Goal: Contribute content: Add original content to the website for others to see

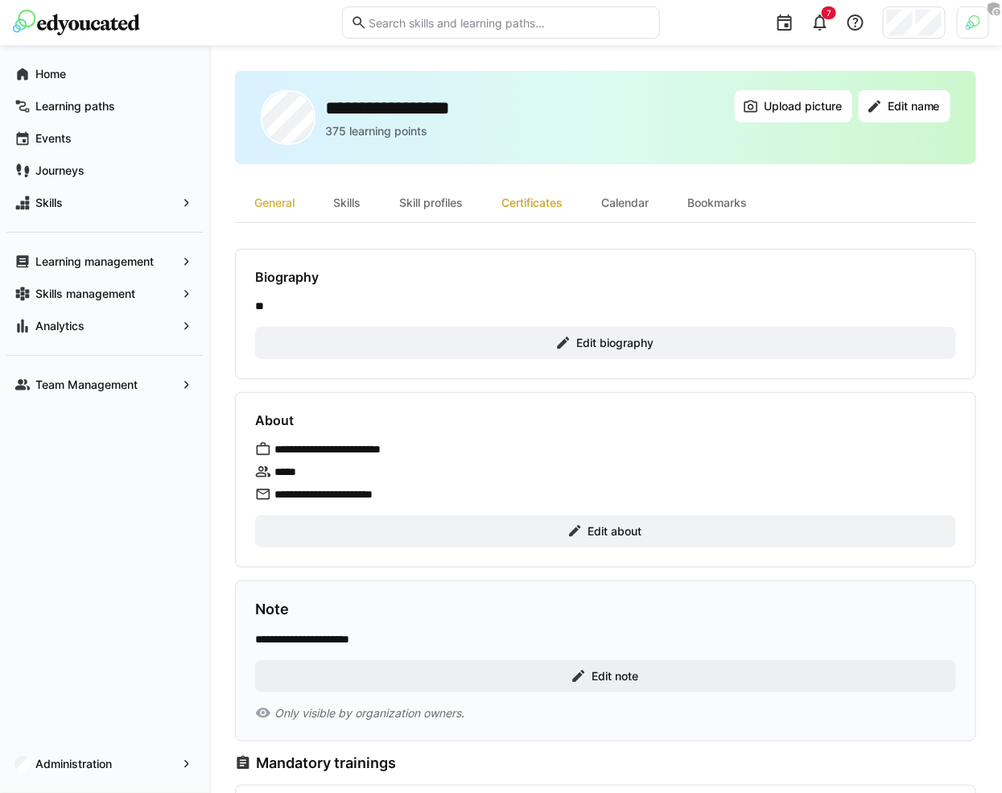
click at [546, 190] on div "Certificates" at bounding box center [532, 202] width 100 height 39
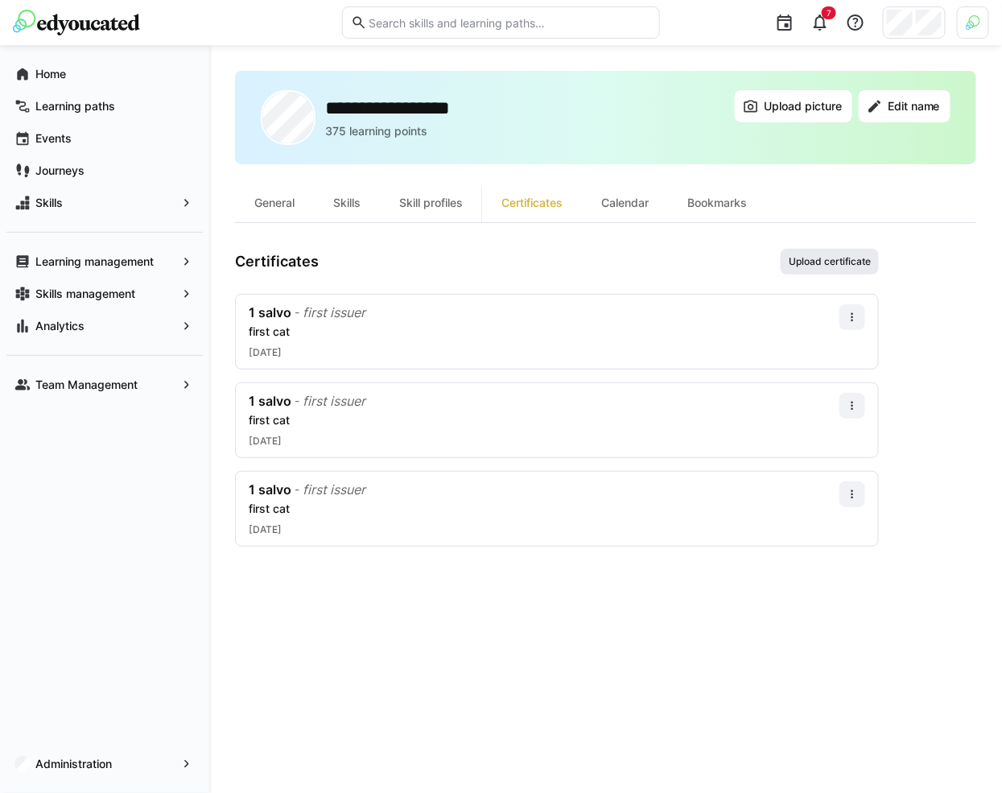
click at [857, 261] on span "Upload certificate" at bounding box center [829, 261] width 85 height 13
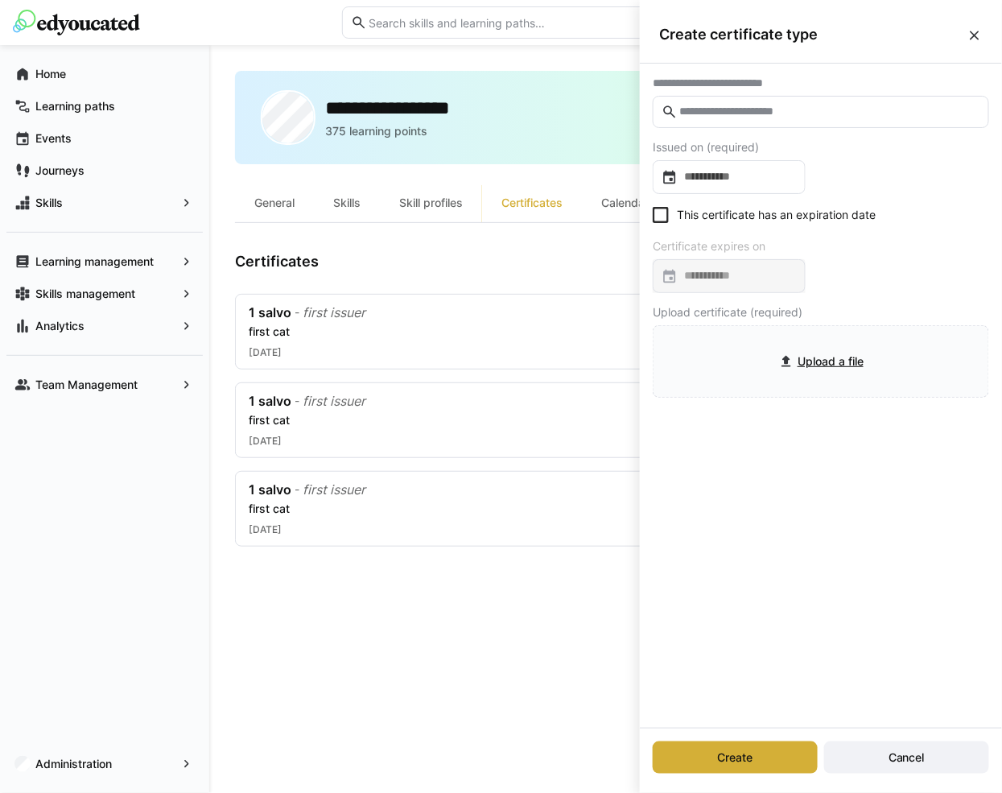
click at [785, 119] on eds-input at bounding box center [821, 112] width 336 height 32
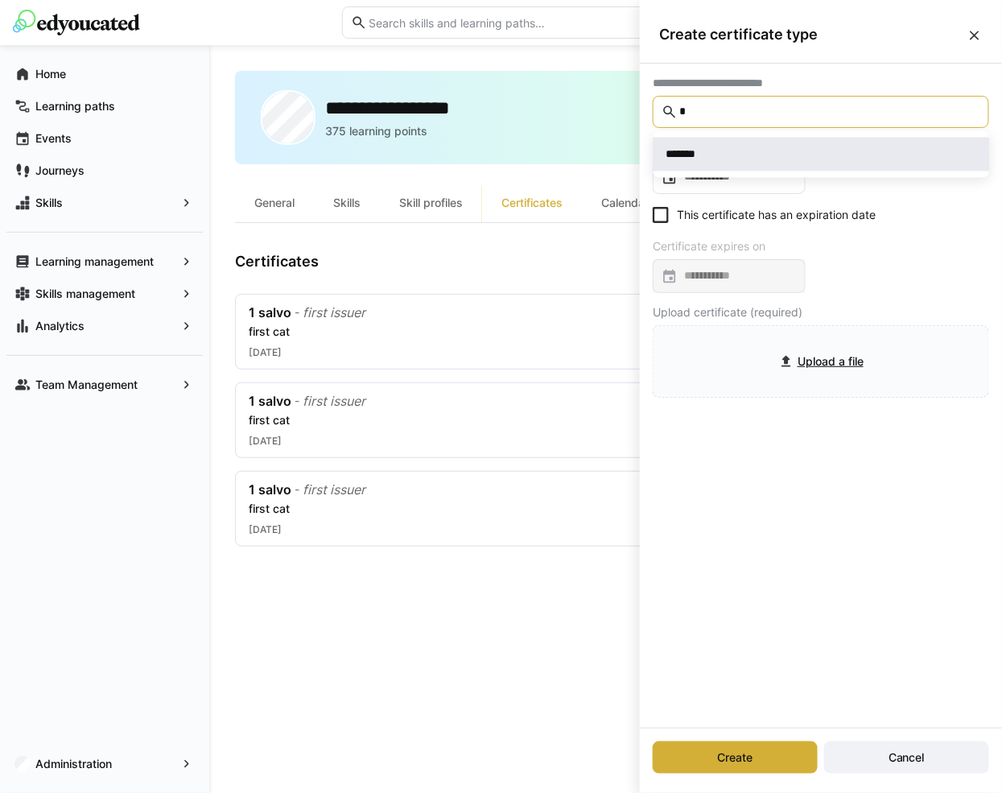
type input "*"
click at [757, 147] on div "*******" at bounding box center [821, 154] width 311 height 16
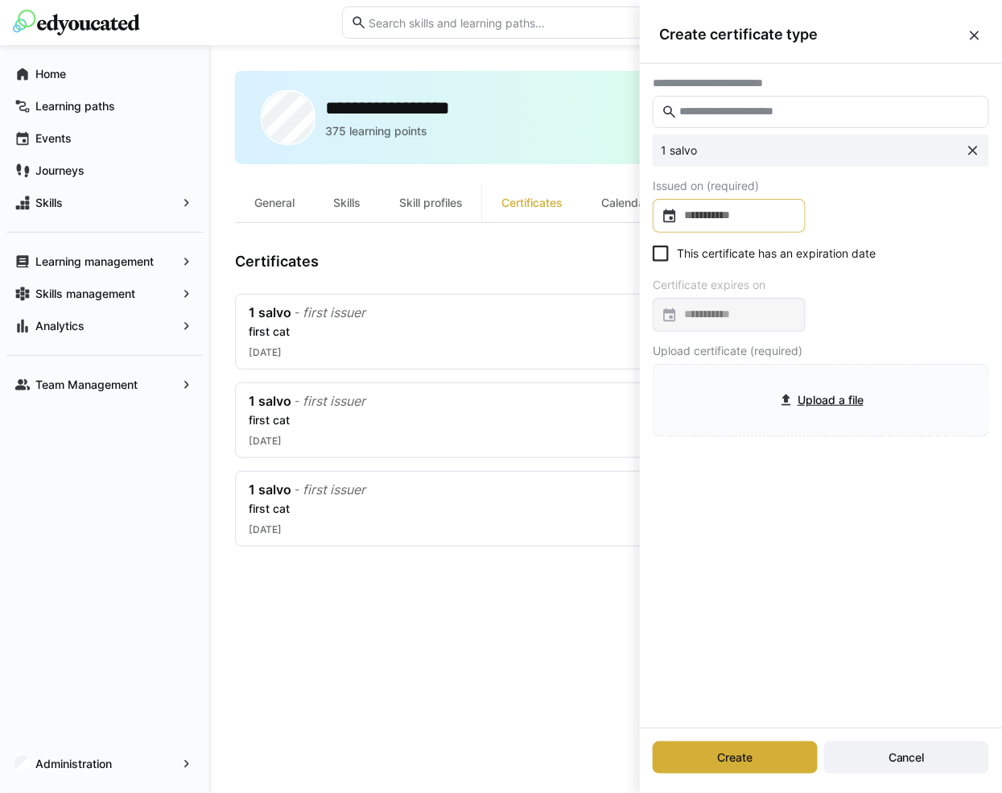
click at [739, 210] on input at bounding box center [736, 216] width 119 height 16
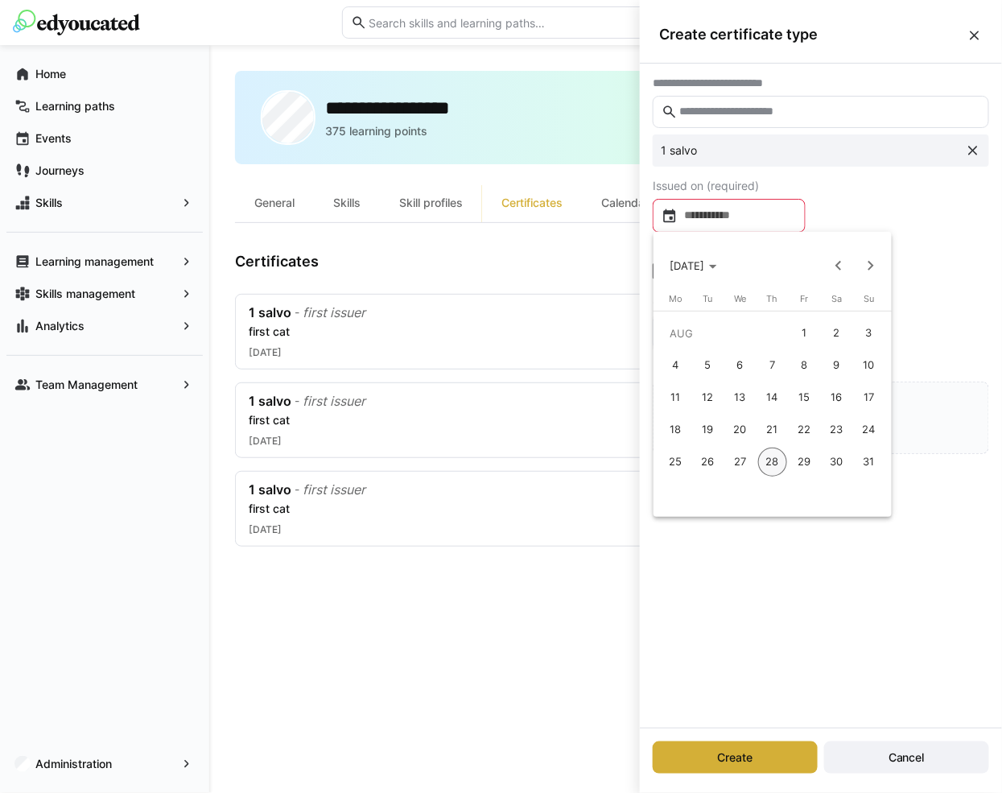
click at [710, 361] on span "5" at bounding box center [708, 365] width 29 height 29
type input "**********"
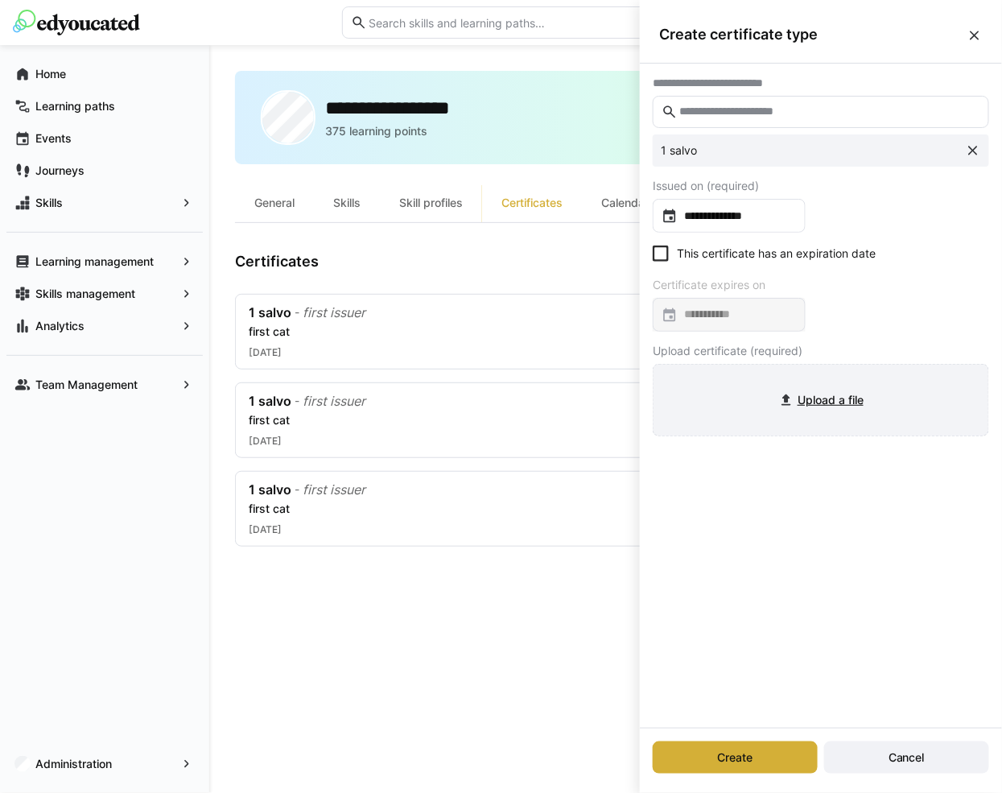
click at [723, 397] on input "file" at bounding box center [820, 399] width 335 height 71
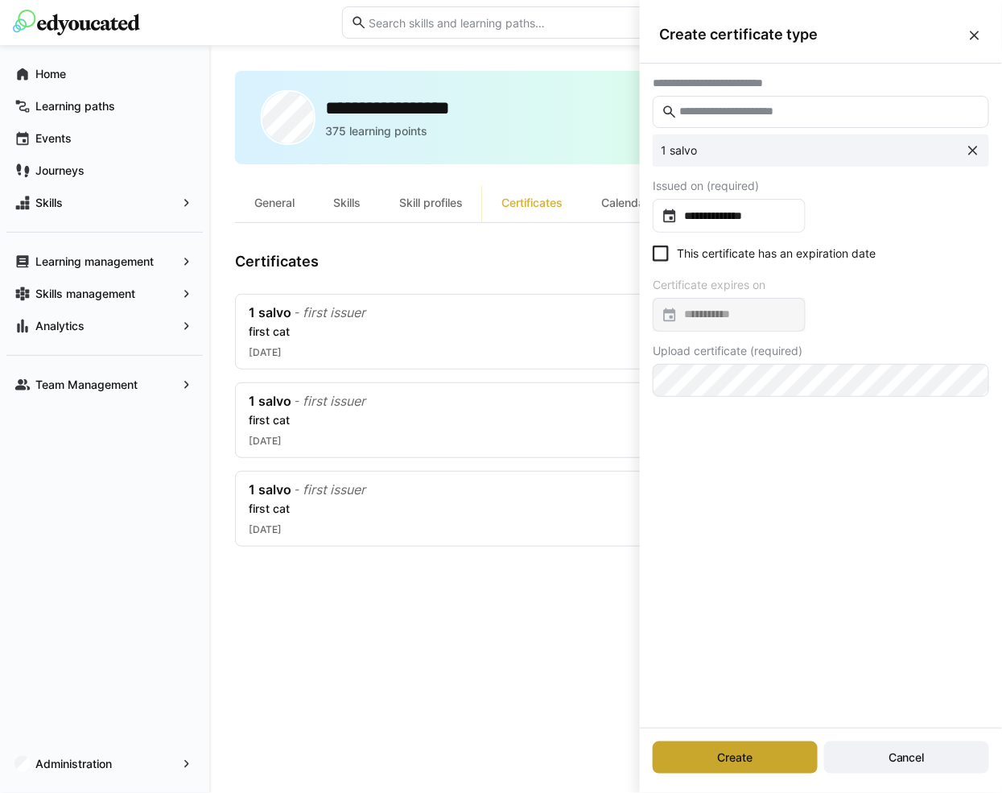
click at [775, 744] on span "Create" at bounding box center [735, 757] width 165 height 32
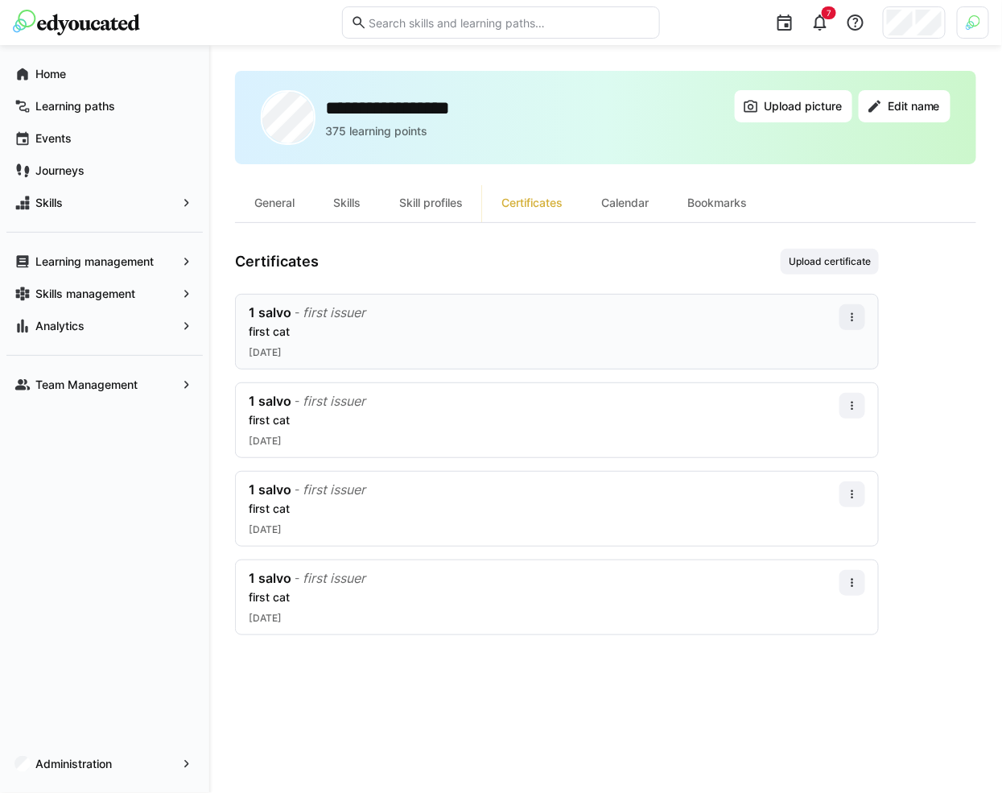
click at [818, 315] on div "1 salvo - first issuer" at bounding box center [544, 312] width 591 height 16
click at [854, 313] on eds-icon at bounding box center [852, 317] width 13 height 13
click at [826, 383] on div "Edit" at bounding box center [833, 383] width 46 height 13
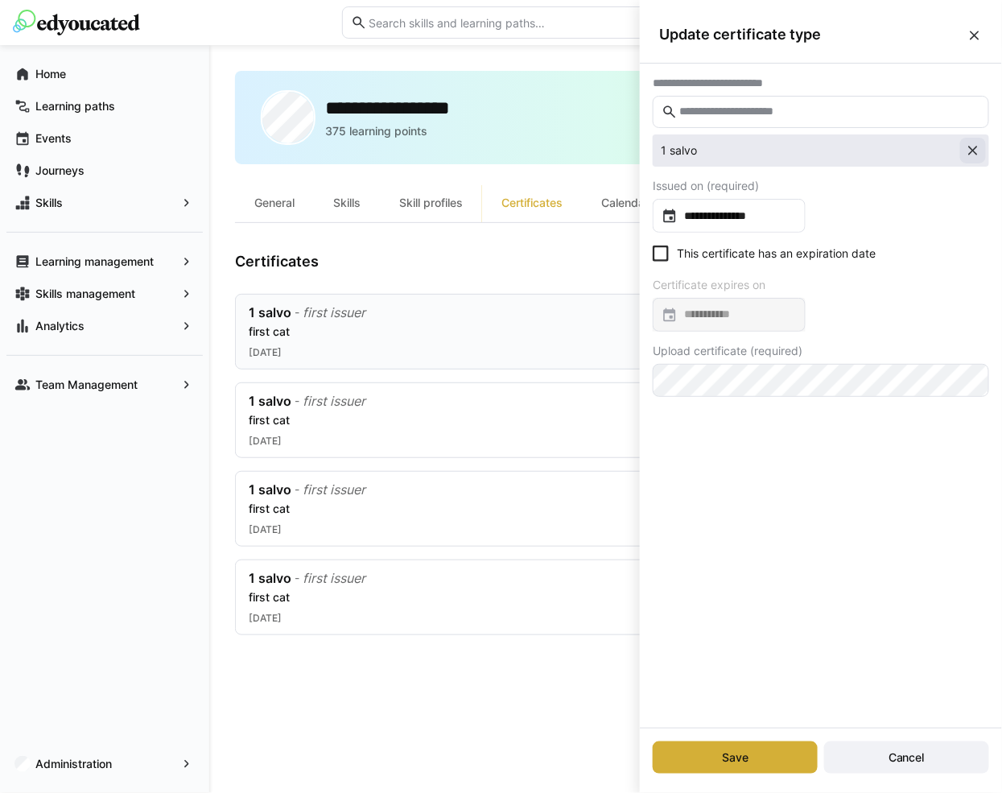
click at [976, 146] on eds-icon at bounding box center [973, 150] width 16 height 16
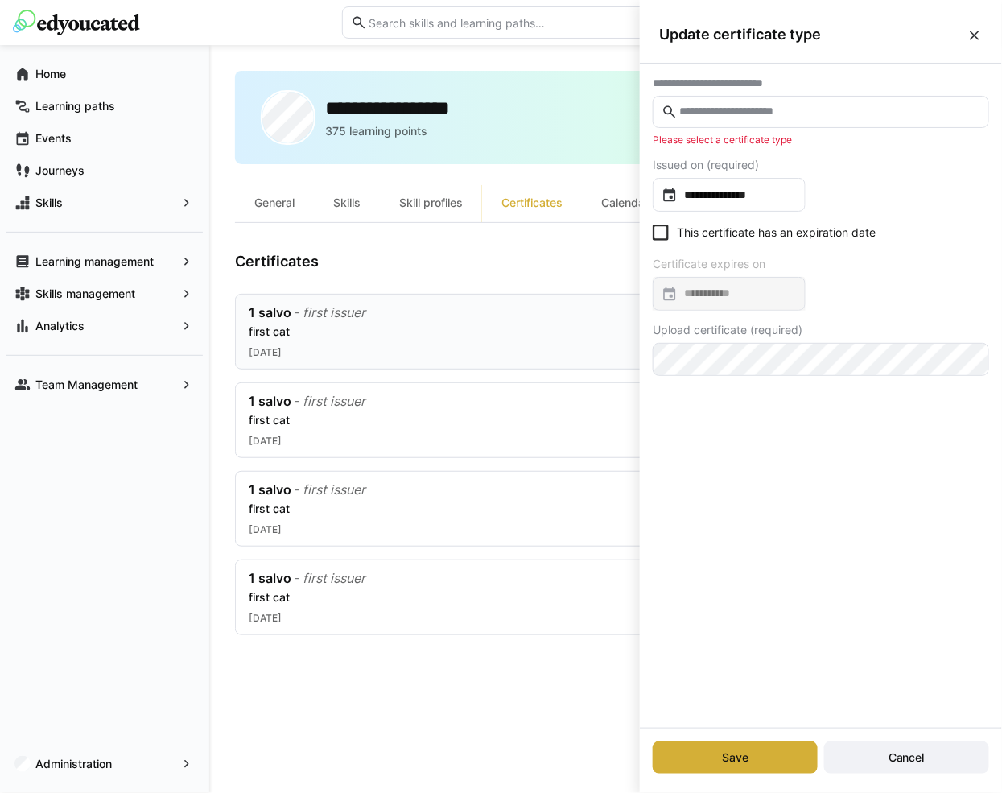
click at [728, 736] on div "Save Cancel" at bounding box center [821, 757] width 362 height 58
click at [728, 740] on div "Save Cancel" at bounding box center [821, 757] width 362 height 58
click at [728, 743] on span "Save" at bounding box center [735, 757] width 165 height 32
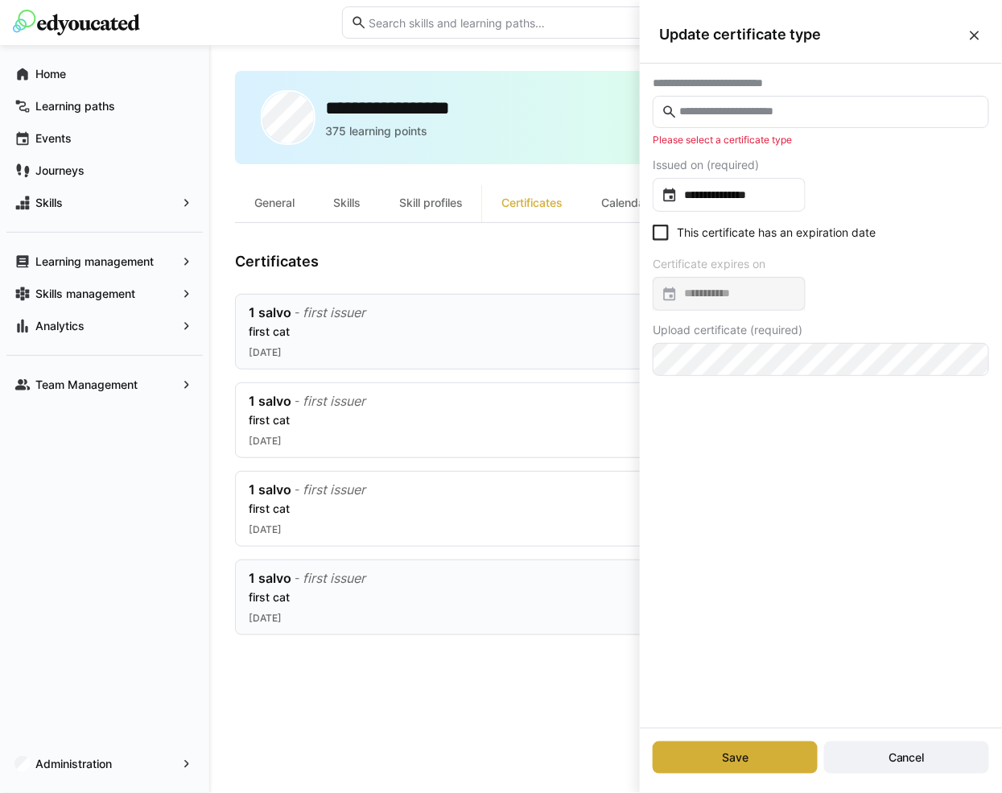
click at [532, 570] on div "1 salvo - first issuer" at bounding box center [544, 578] width 591 height 16
click at [518, 724] on div "**********" at bounding box center [605, 419] width 741 height 696
click at [572, 249] on div "Certificates Upload certificate" at bounding box center [557, 262] width 644 height 26
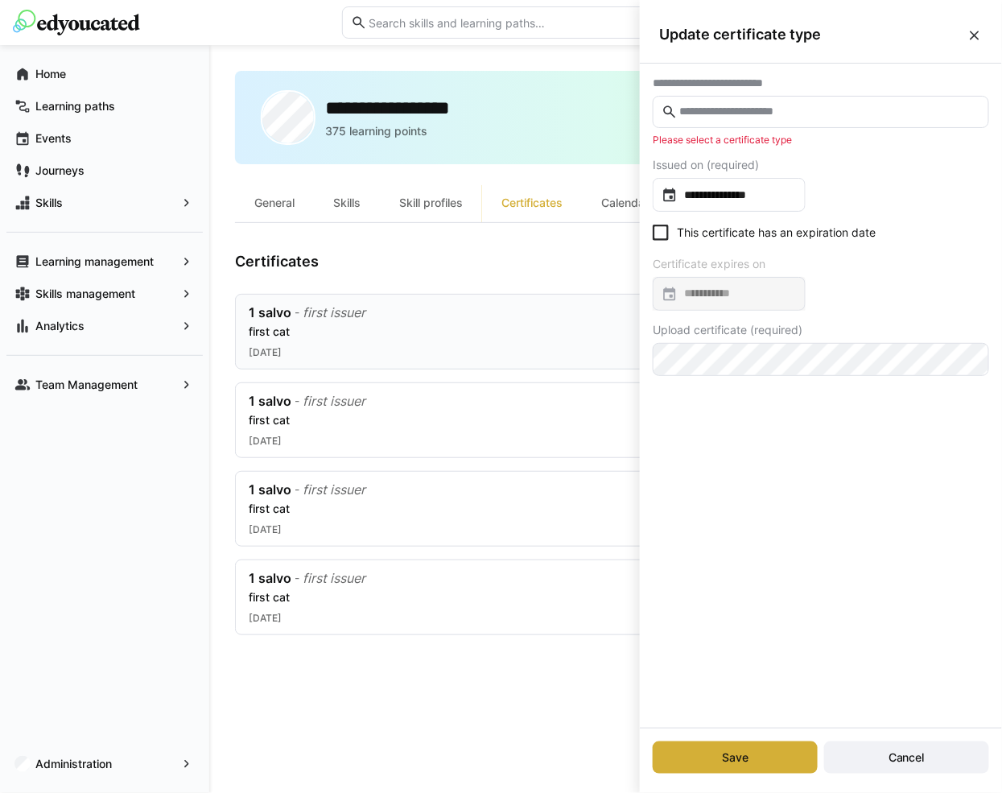
click at [572, 249] on div "Certificates Upload certificate" at bounding box center [557, 262] width 644 height 26
click at [817, 107] on input "text" at bounding box center [828, 112] width 303 height 14
click at [935, 194] on div "**********" at bounding box center [821, 226] width 362 height 325
click at [868, 759] on span "Cancel" at bounding box center [906, 757] width 165 height 32
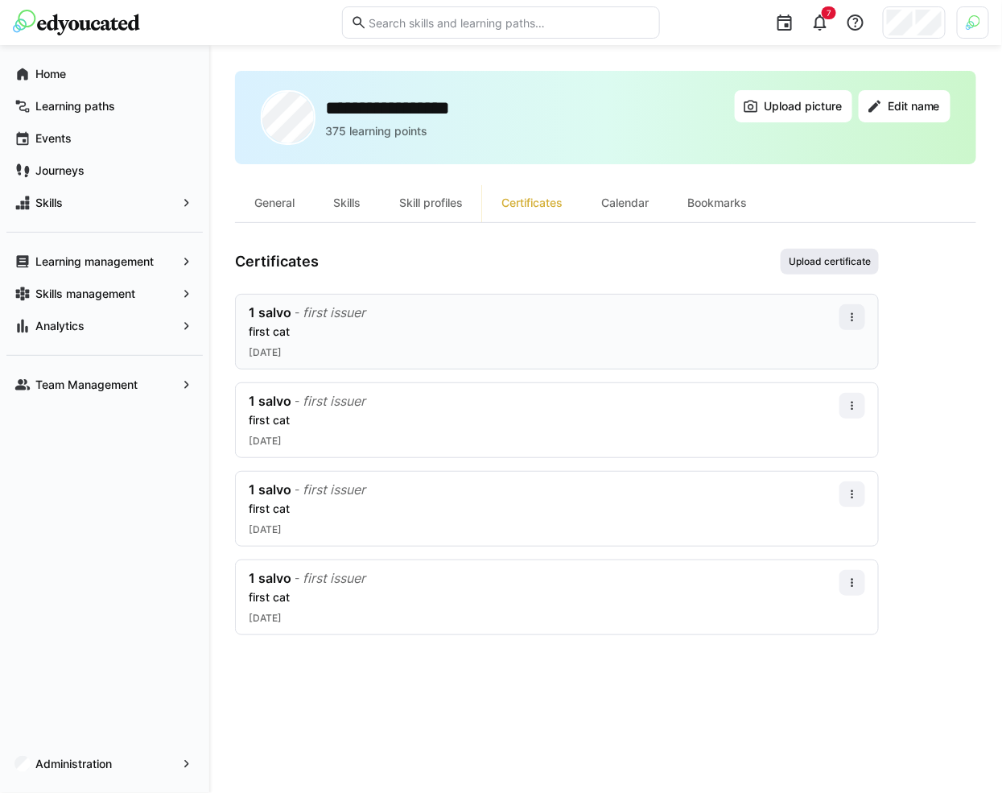
click at [838, 249] on span "Upload certificate" at bounding box center [829, 262] width 98 height 26
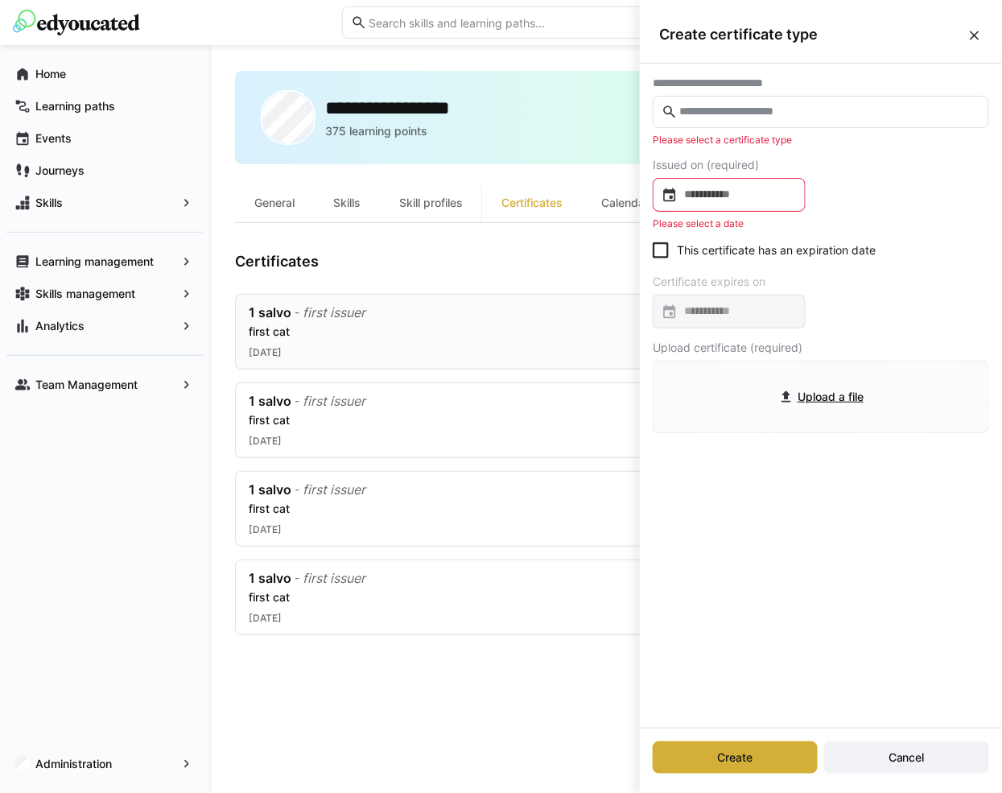
click at [794, 190] on input at bounding box center [736, 195] width 119 height 16
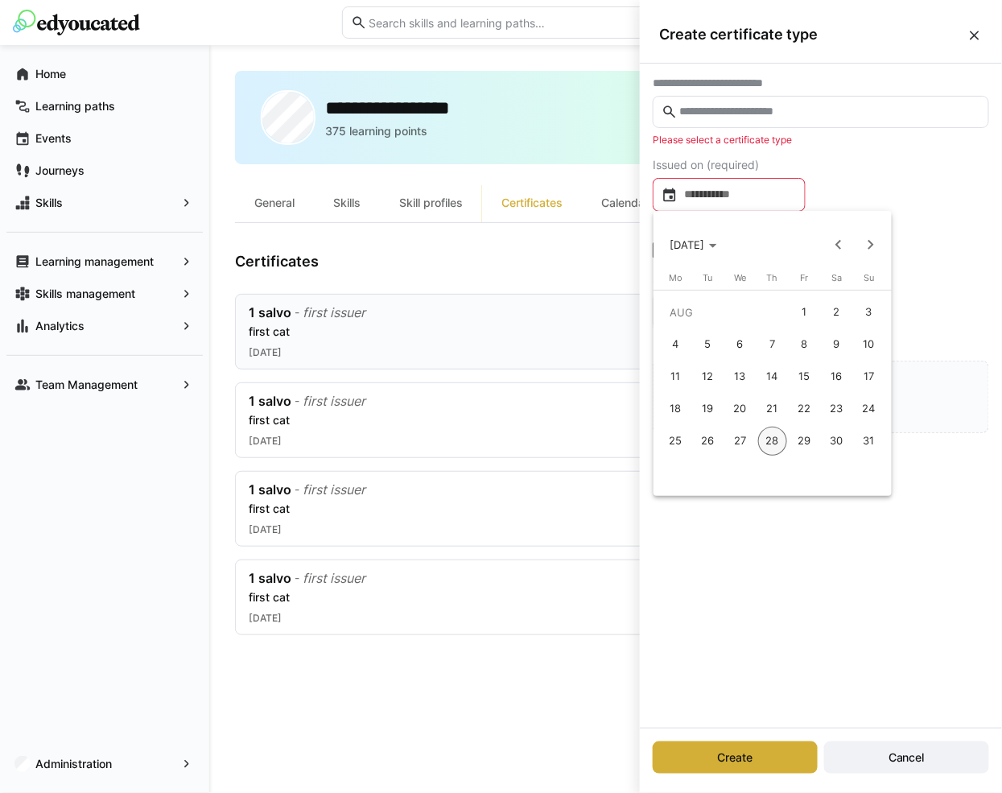
click at [772, 406] on span "21" at bounding box center [772, 408] width 29 height 29
type input "**********"
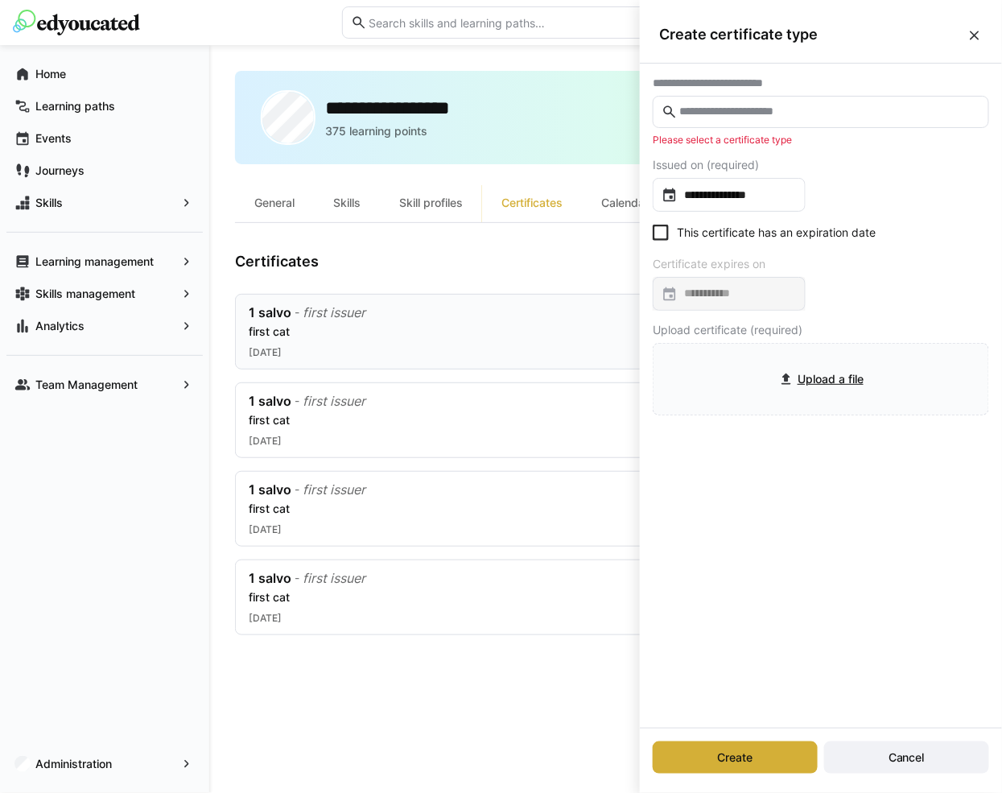
click at [812, 109] on input "text" at bounding box center [828, 112] width 303 height 14
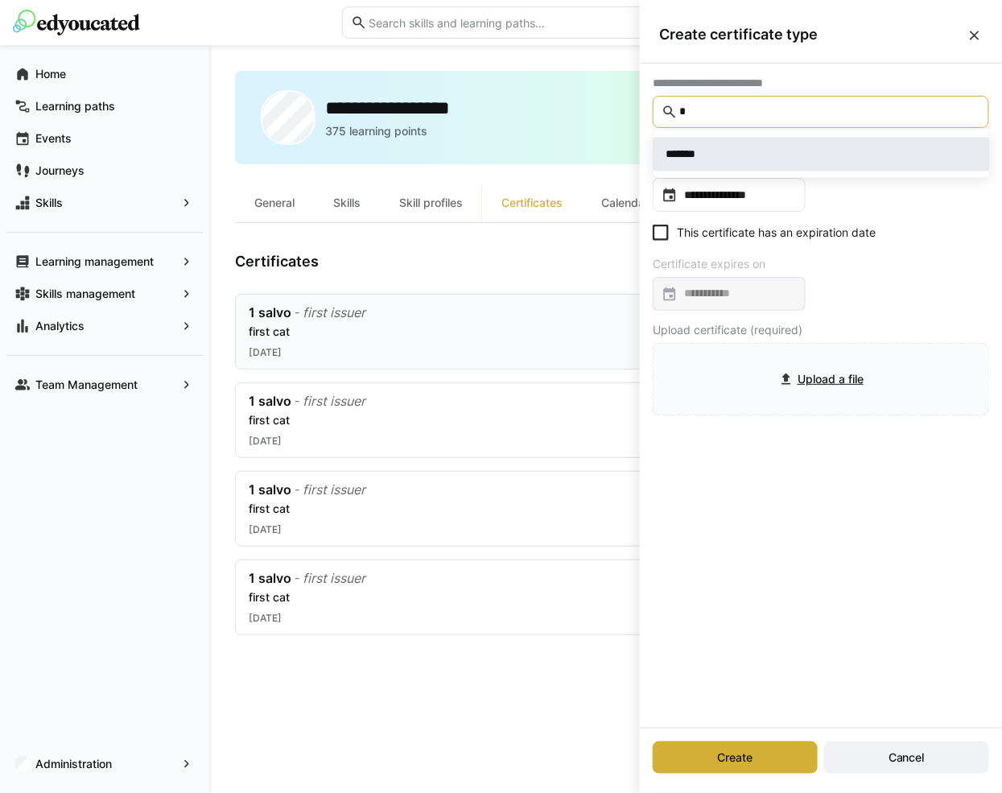
type input "*"
click at [786, 163] on span "*******" at bounding box center [821, 155] width 336 height 34
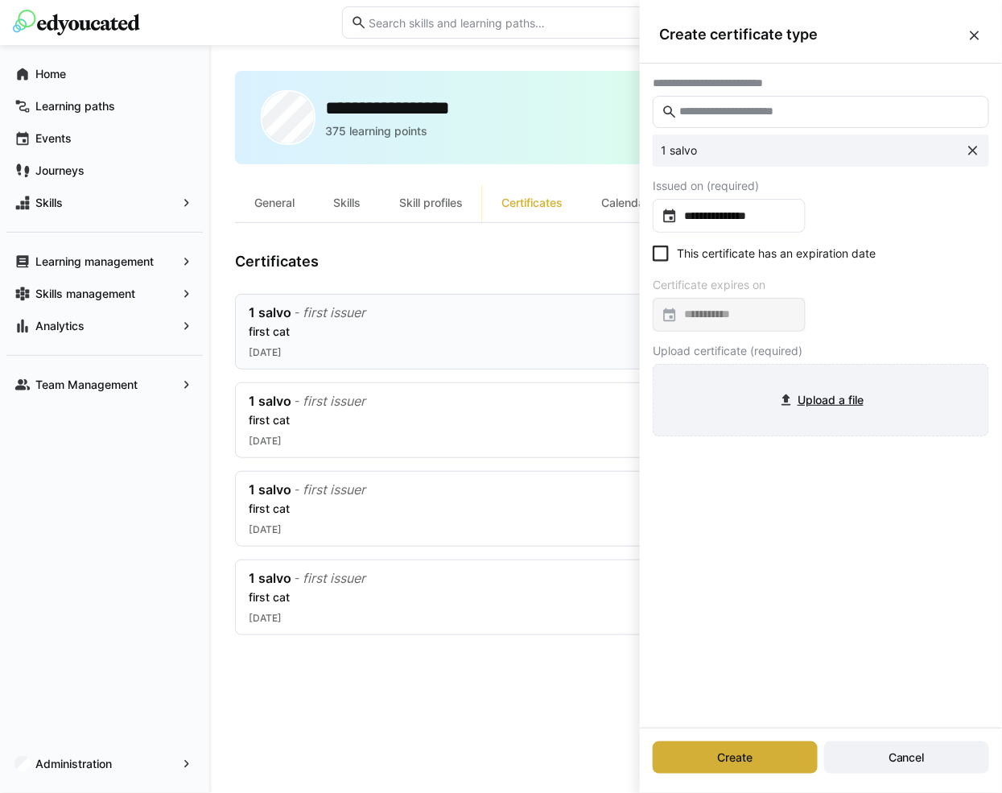
click at [751, 375] on input "file" at bounding box center [820, 399] width 335 height 71
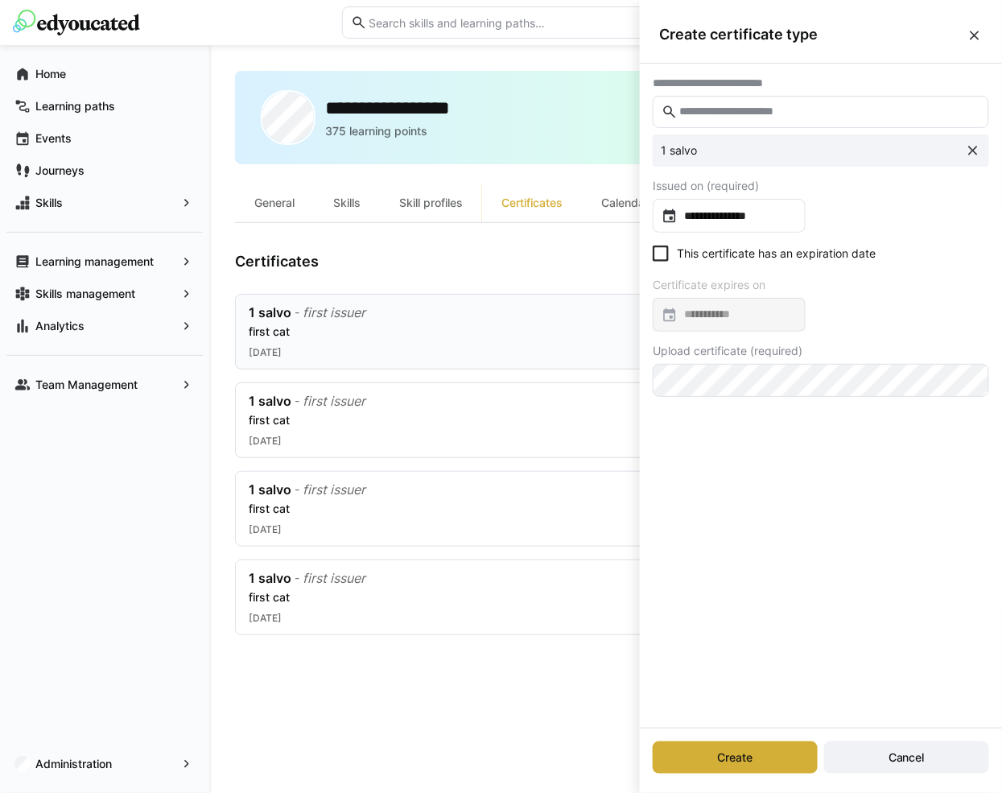
click at [757, 735] on div "Create Cancel" at bounding box center [821, 757] width 362 height 58
click at [759, 759] on span "Create" at bounding box center [735, 757] width 165 height 32
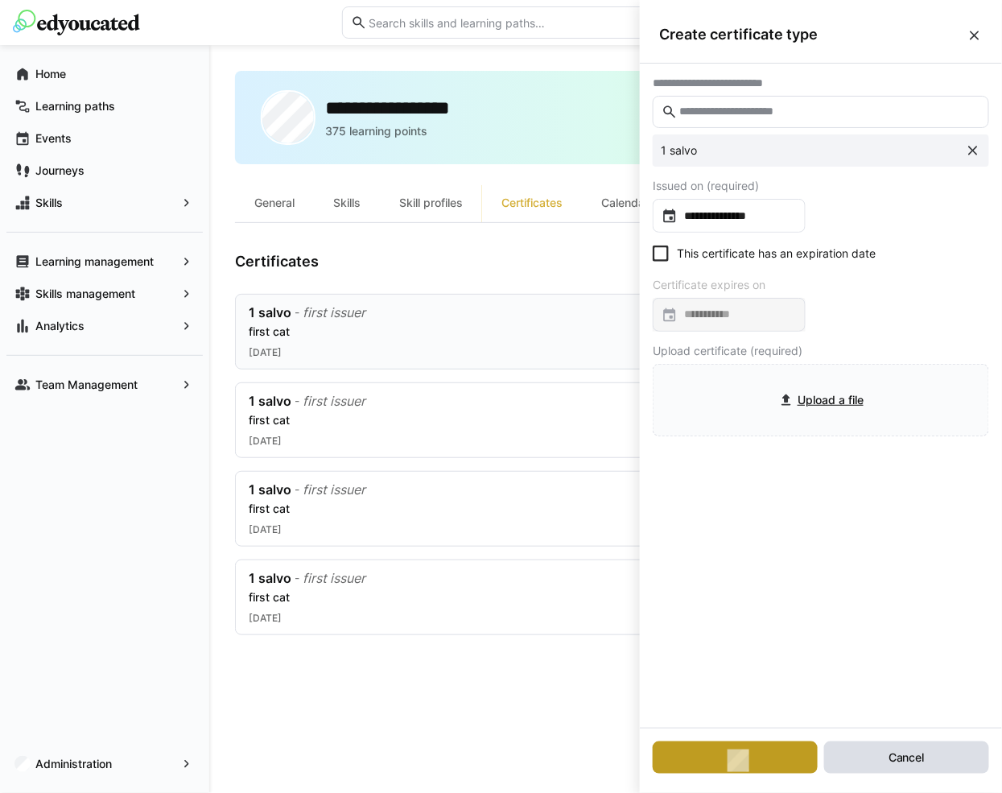
click at [849, 755] on span "Cancel" at bounding box center [906, 757] width 165 height 32
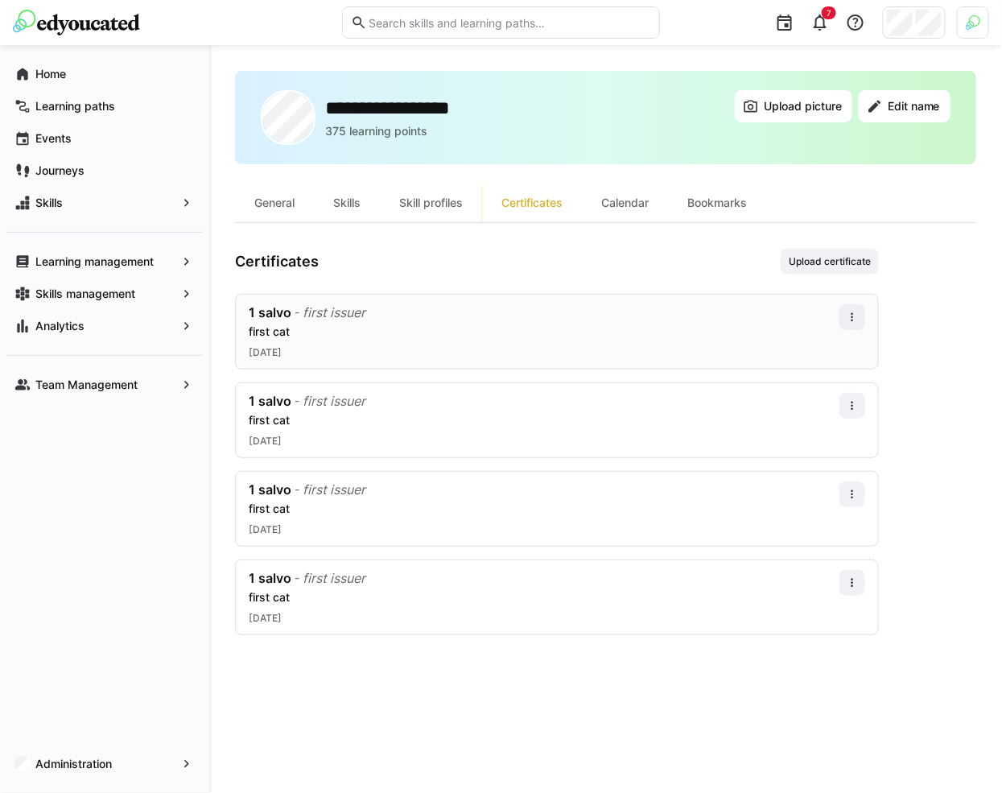
click at [839, 241] on div "**********" at bounding box center [605, 419] width 741 height 696
click at [839, 257] on span "Upload certificate" at bounding box center [829, 261] width 85 height 13
click at [853, 265] on span "Upload certificate" at bounding box center [829, 261] width 85 height 13
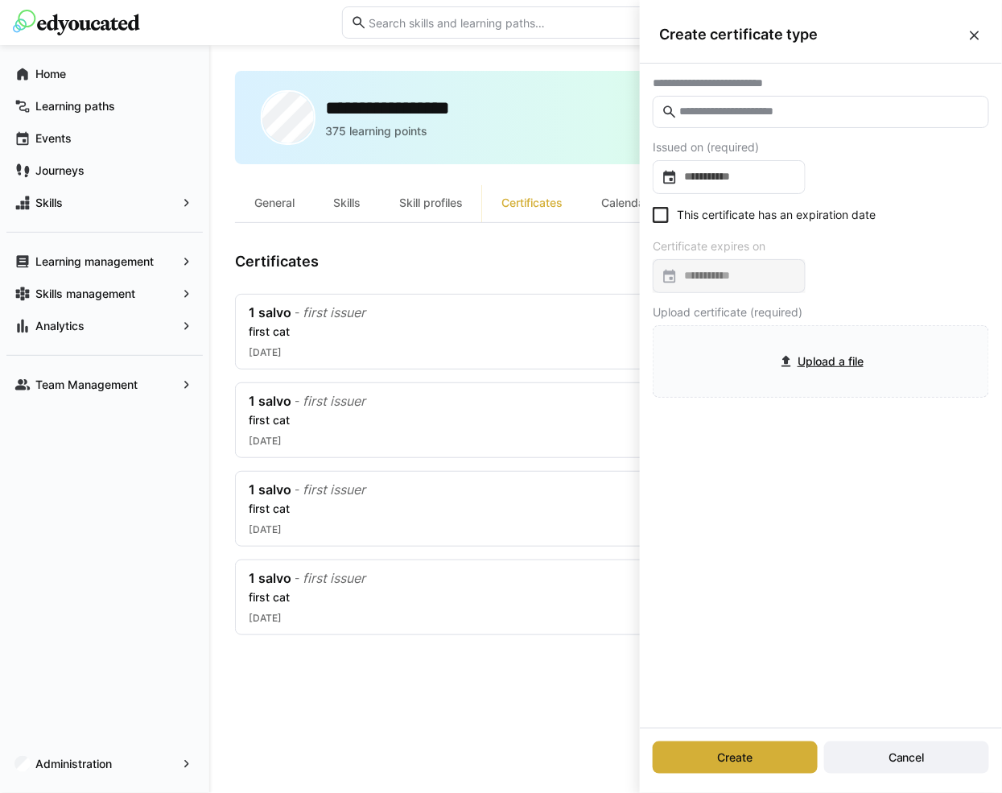
click at [772, 97] on eds-input at bounding box center [821, 112] width 336 height 32
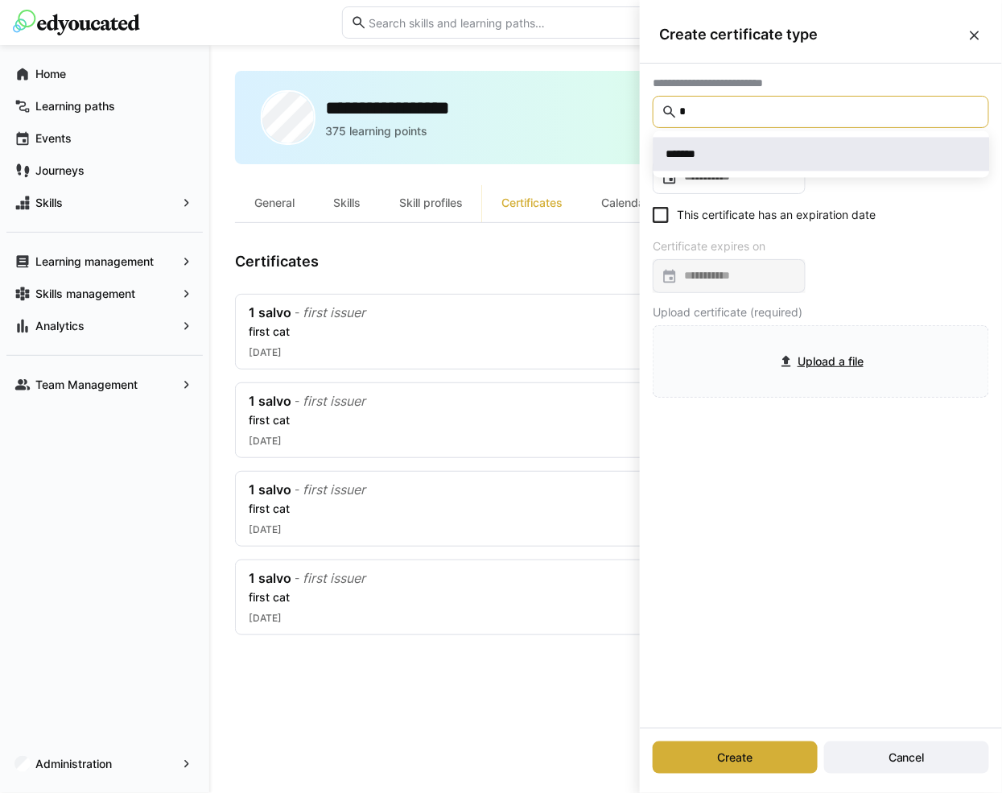
type input "*"
click at [721, 158] on div "*******" at bounding box center [821, 154] width 311 height 16
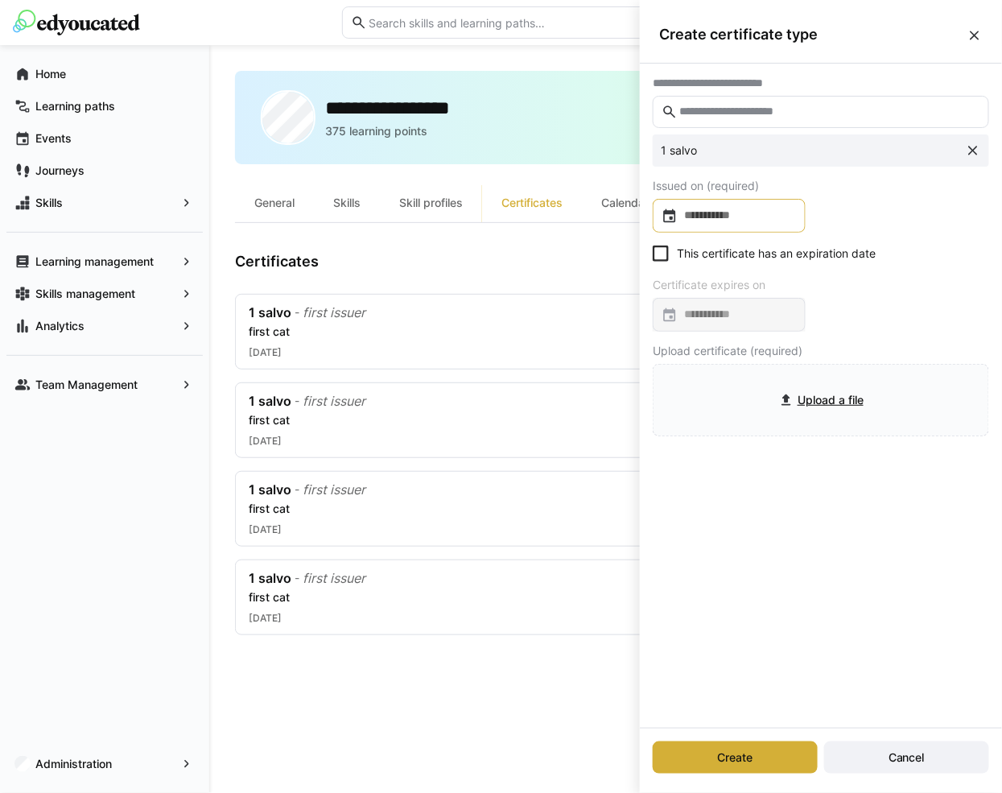
click at [720, 218] on input at bounding box center [736, 216] width 119 height 16
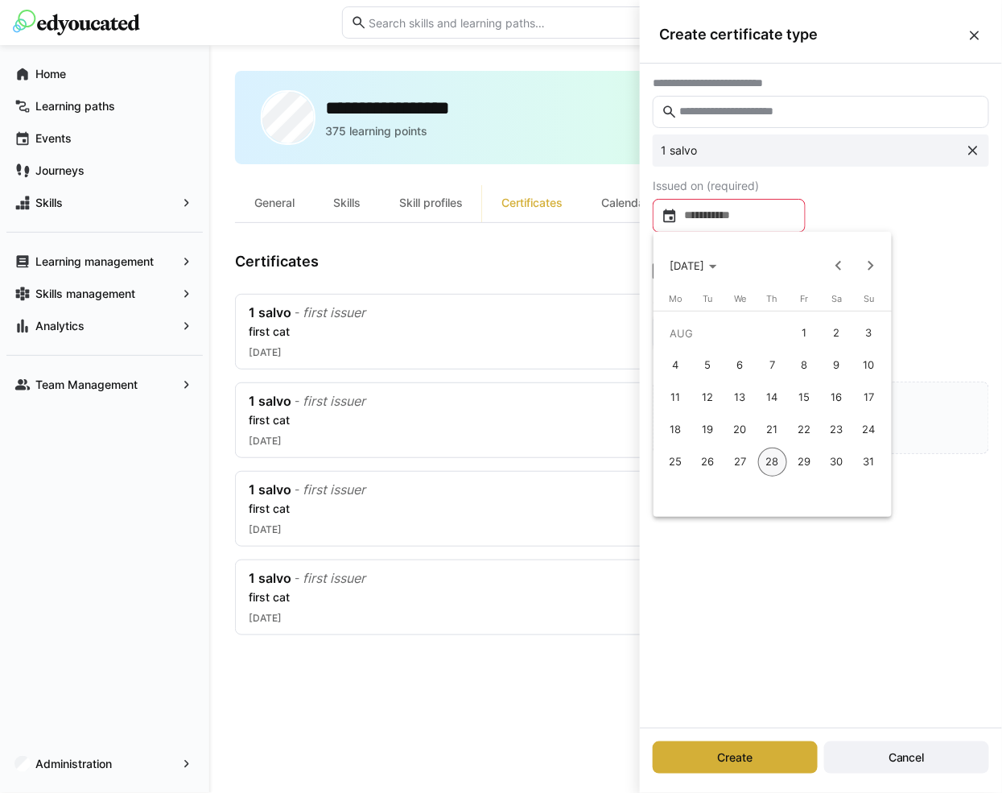
click at [711, 367] on span "5" at bounding box center [708, 365] width 29 height 29
type input "**********"
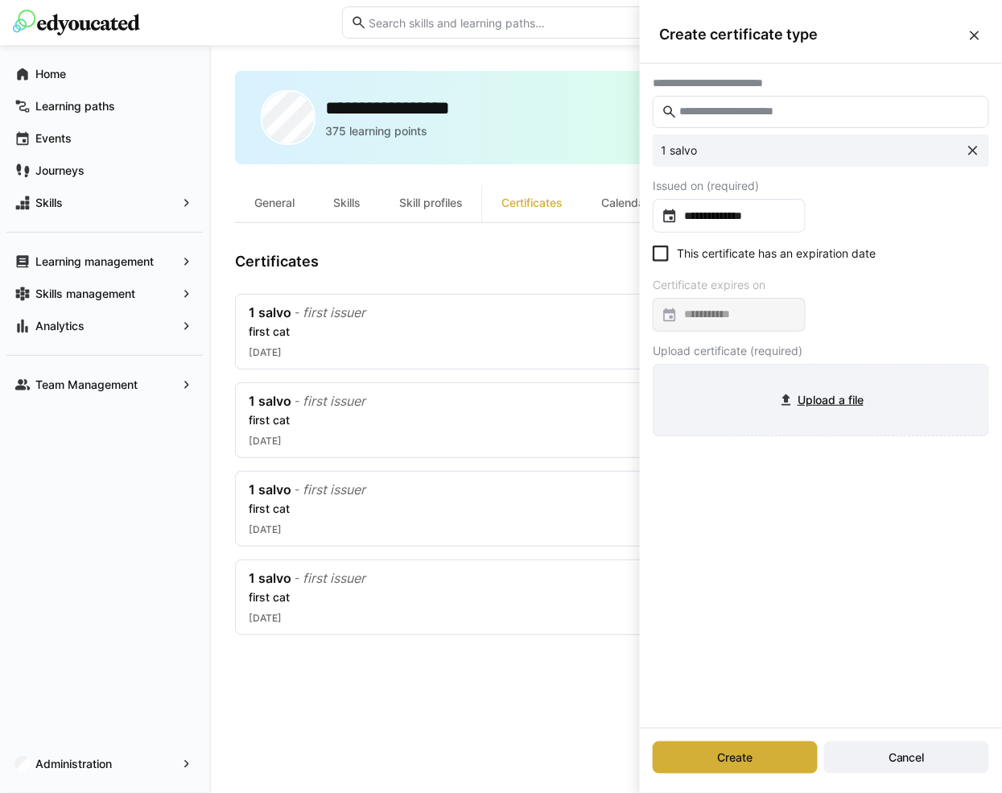
click at [723, 401] on input "file" at bounding box center [820, 399] width 335 height 71
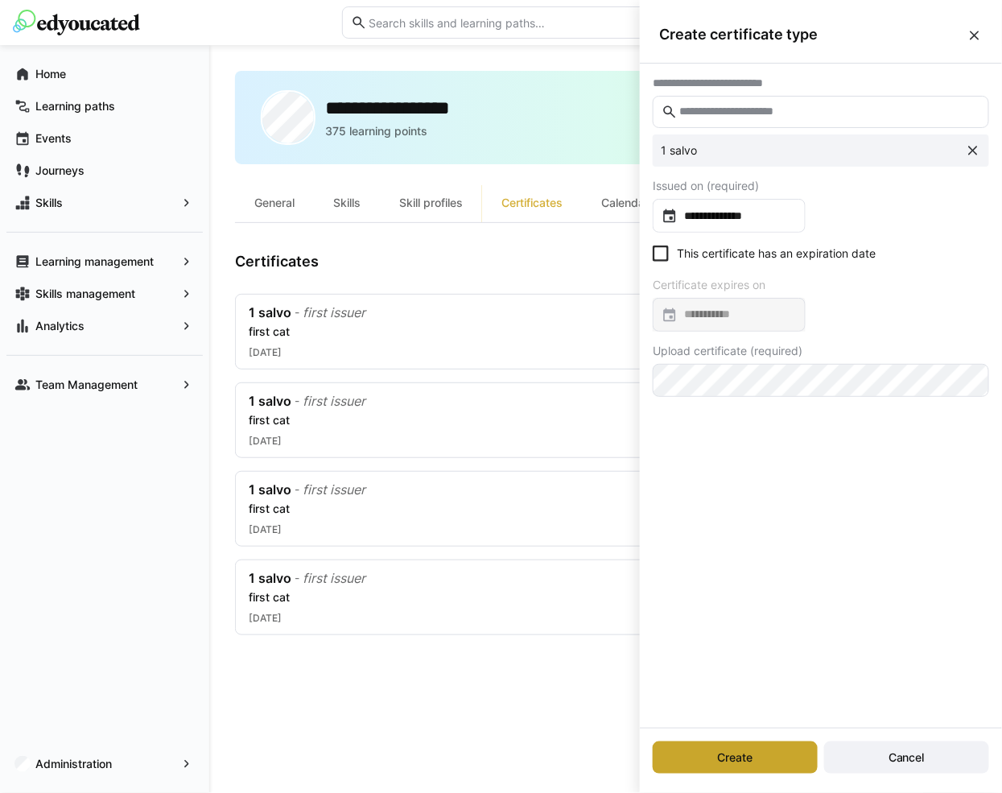
click at [698, 746] on span "Create" at bounding box center [735, 757] width 165 height 32
